Goal: Transaction & Acquisition: Purchase product/service

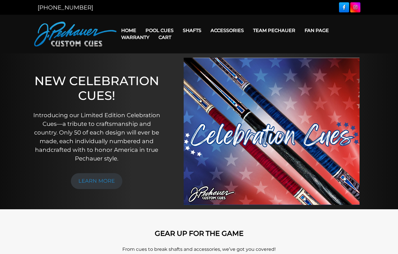
click at [229, 40] on link "Extensions" at bounding box center [237, 39] width 62 height 8
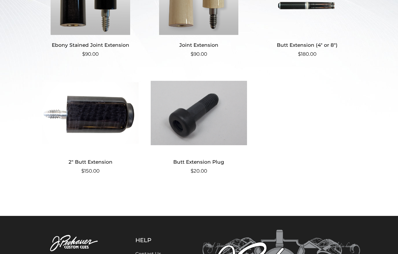
scroll to position [207, 0]
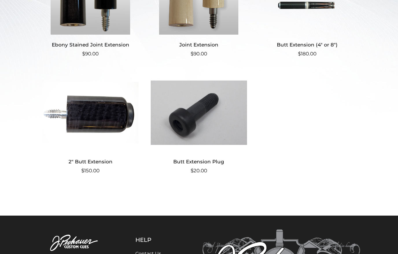
click at [97, 118] on img at bounding box center [90, 113] width 96 height 78
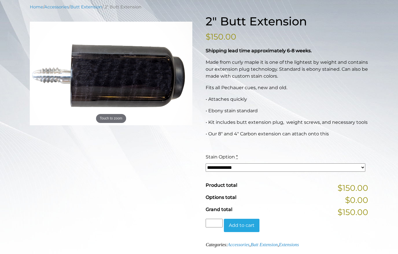
scroll to position [67, 0]
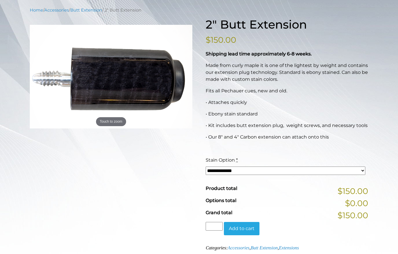
click at [362, 174] on select "**********" at bounding box center [285, 171] width 160 height 8
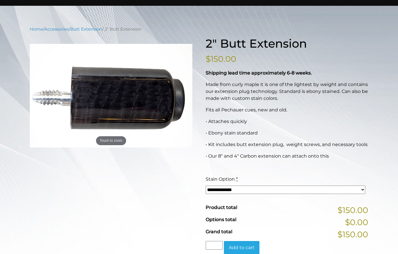
scroll to position [0, 0]
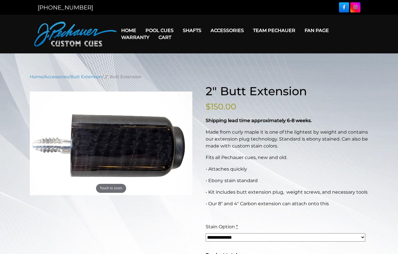
click at [166, 31] on link "Cart" at bounding box center [165, 37] width 22 height 15
click at [159, 28] on link "Pool Cues" at bounding box center [159, 30] width 37 height 15
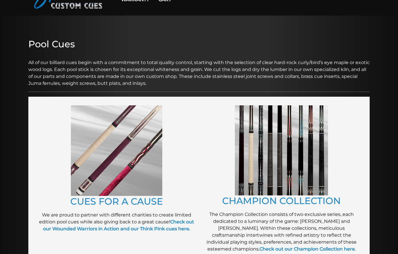
scroll to position [31, 0]
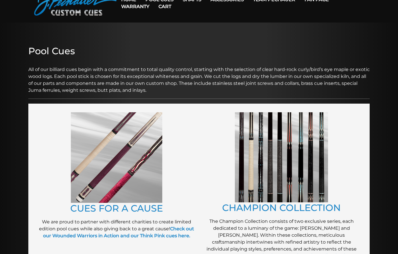
click at [306, 172] on img at bounding box center [281, 157] width 93 height 90
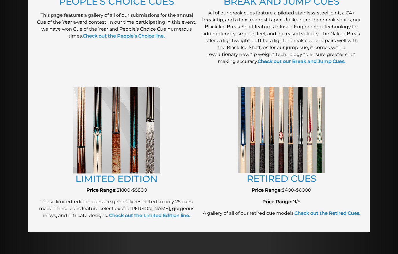
scroll to position [572, 0]
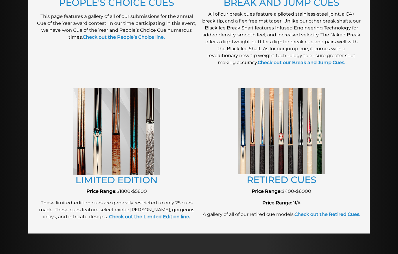
click at [92, 147] on img at bounding box center [116, 131] width 87 height 87
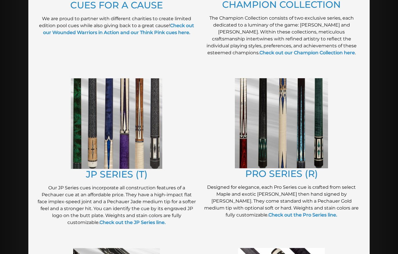
scroll to position [229, 0]
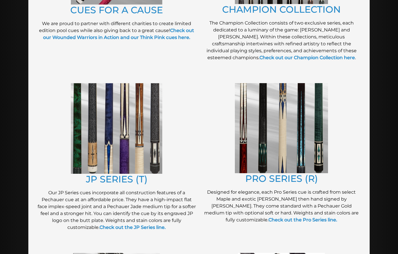
click at [316, 151] on img at bounding box center [281, 128] width 93 height 90
click at [141, 149] on img at bounding box center [116, 128] width 91 height 91
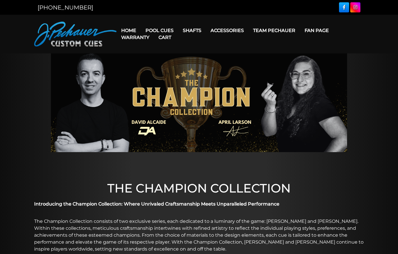
click at [170, 32] on link "Cart" at bounding box center [165, 37] width 22 height 15
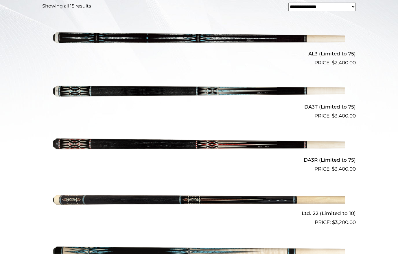
scroll to position [186, 0]
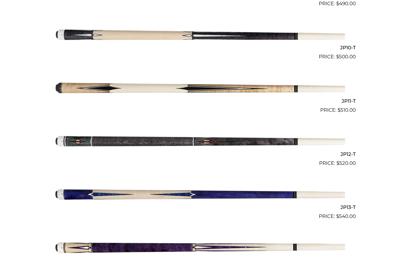
scroll to position [654, 0]
